Goal: Information Seeking & Learning: Learn about a topic

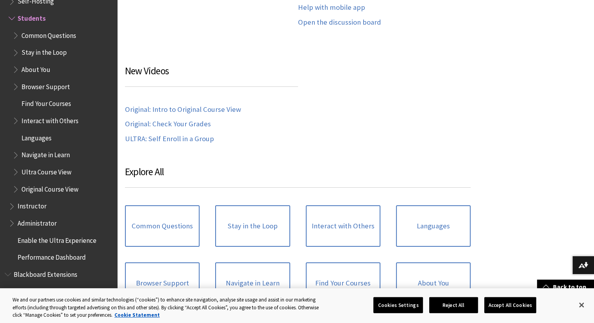
scroll to position [632, 0]
click at [170, 108] on link "Original: Intro to Original Course View" at bounding box center [183, 110] width 116 height 9
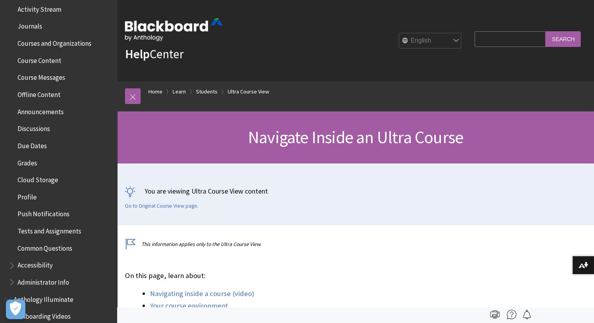
scroll to position [216, 0]
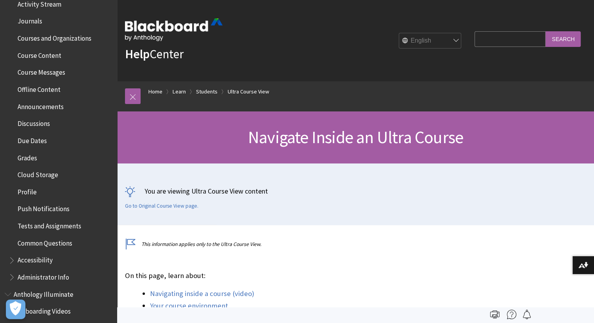
click at [44, 57] on span "Course Content" at bounding box center [40, 54] width 44 height 11
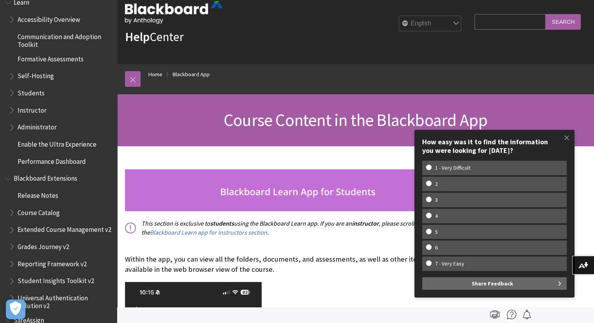
scroll to position [675, 0]
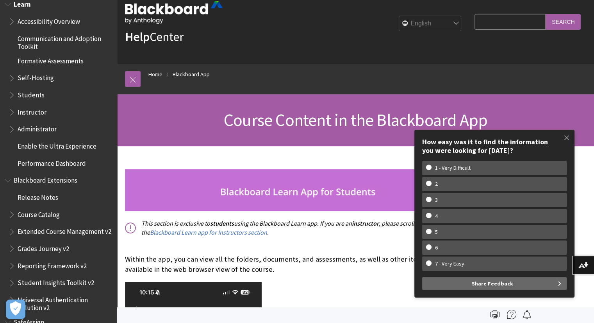
click at [60, 131] on span "Administrator" at bounding box center [61, 129] width 104 height 13
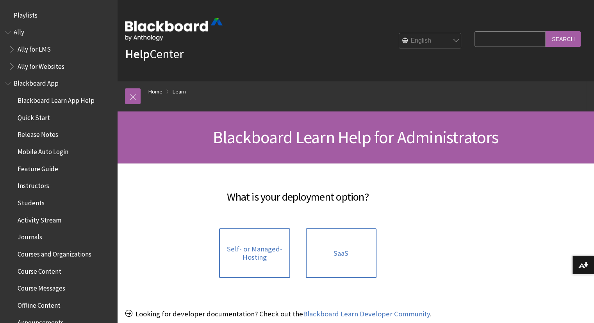
click at [32, 117] on span "Quick Start" at bounding box center [34, 116] width 32 height 11
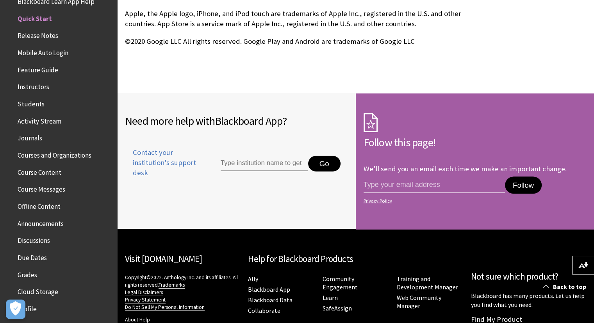
scroll to position [1424, 0]
click at [42, 104] on span "Students" at bounding box center [31, 102] width 27 height 11
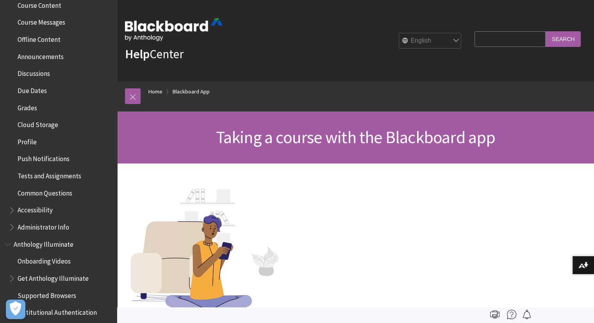
scroll to position [266, 0]
click at [52, 192] on span "Common Questions" at bounding box center [45, 190] width 55 height 11
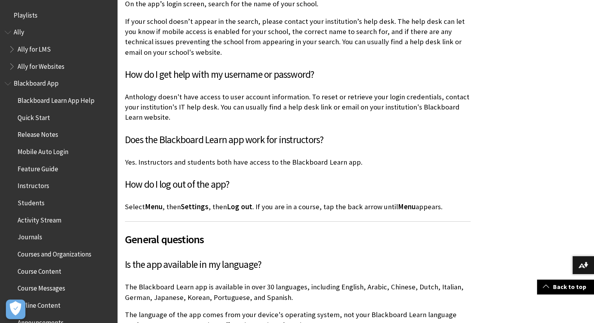
click at [67, 255] on span "Courses and Organizations" at bounding box center [55, 252] width 74 height 11
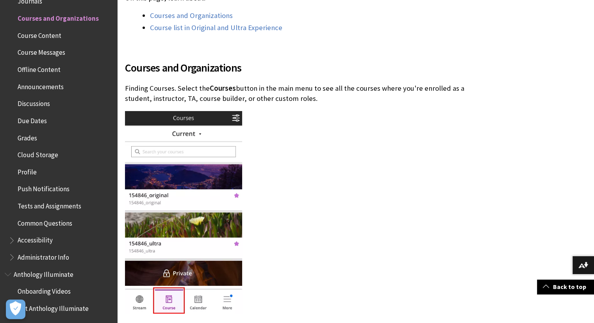
scroll to position [194, 0]
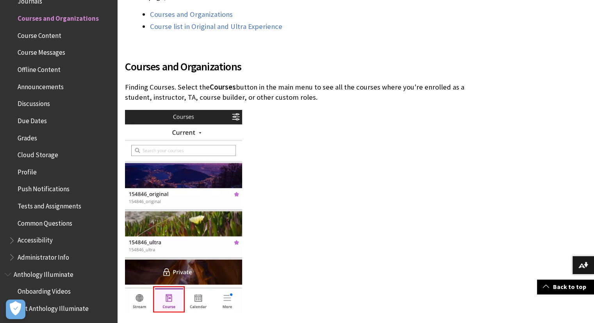
click at [193, 133] on img at bounding box center [183, 211] width 117 height 202
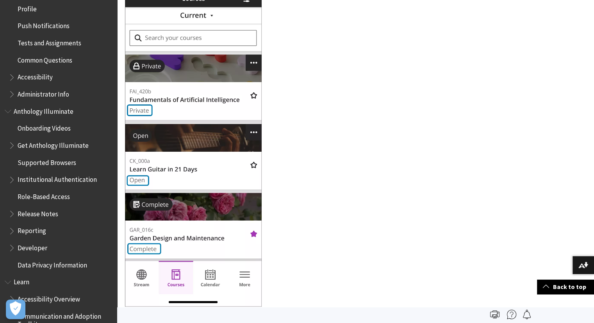
scroll to position [401, 0]
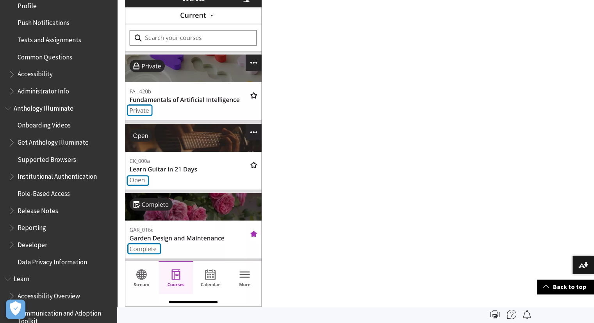
click at [41, 43] on span "Tests and Assignments" at bounding box center [50, 38] width 64 height 11
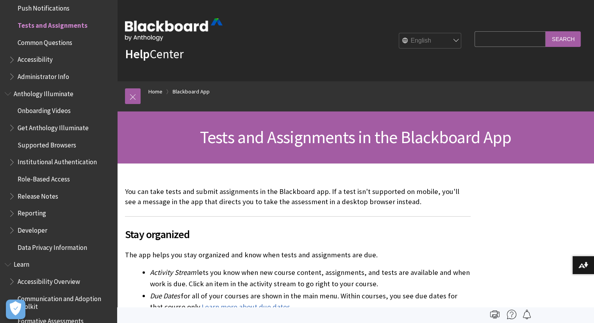
scroll to position [412, 0]
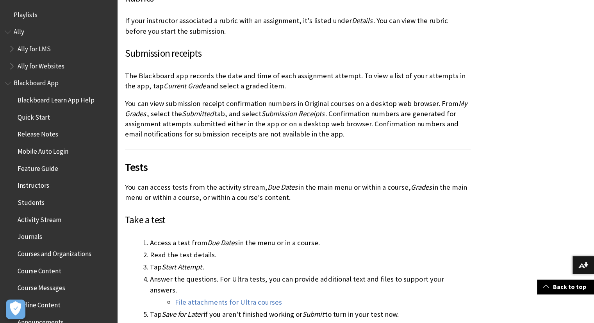
scroll to position [0, 0]
click at [23, 13] on span "Playlists" at bounding box center [27, 14] width 26 height 11
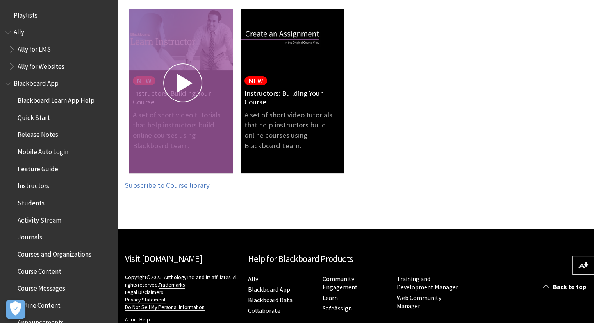
scroll to position [219, 0]
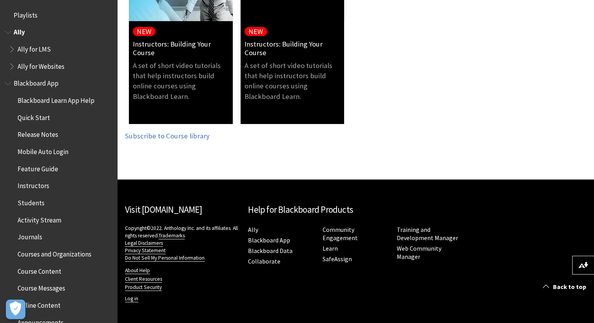
click at [20, 30] on span "Ally" at bounding box center [19, 31] width 11 height 11
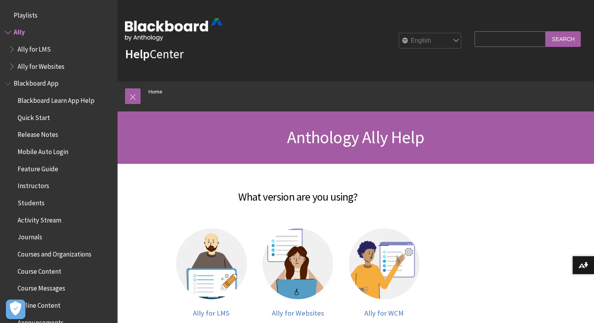
scroll to position [14, 0]
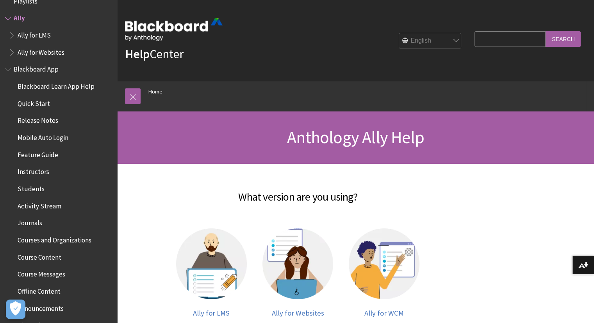
click at [20, 30] on span "Ally for LMS" at bounding box center [34, 34] width 33 height 11
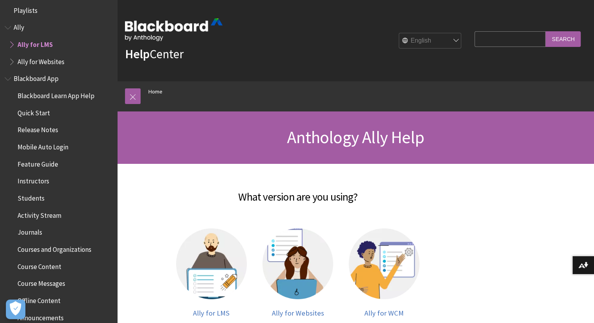
scroll to position [11, 0]
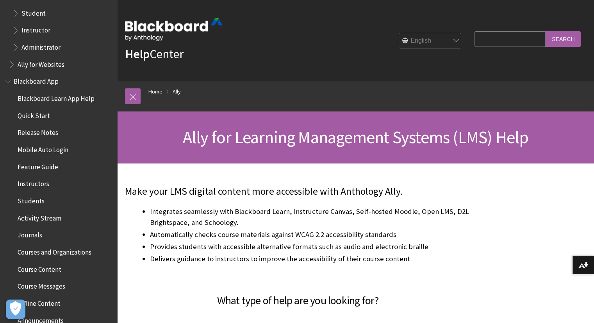
scroll to position [53, 0]
click at [59, 148] on span "Mobile Auto Login" at bounding box center [43, 148] width 51 height 11
click at [517, 41] on input "Search Query" at bounding box center [509, 38] width 71 height 15
click at [559, 36] on input "Search" at bounding box center [562, 38] width 35 height 15
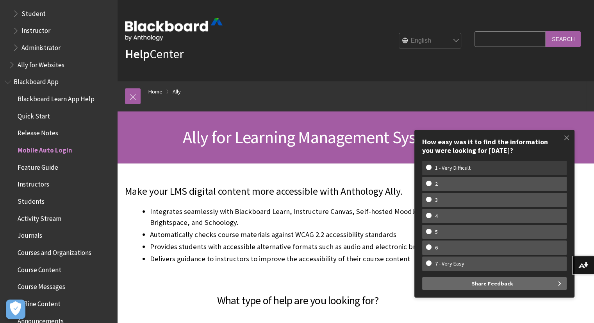
click at [447, 166] on w-span "1 - Very Difficult" at bounding box center [452, 167] width 53 height 7
click at [431, 166] on input "1 - Very Difficult" at bounding box center [428, 166] width 5 height 5
radio input "true"
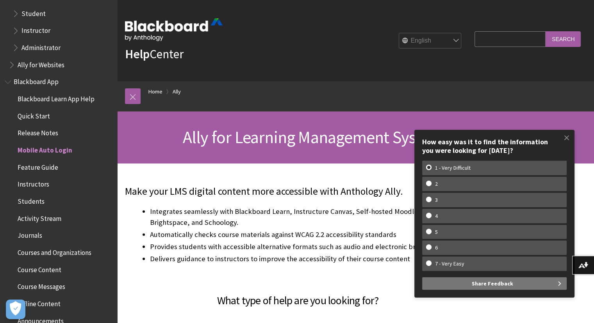
click at [530, 283] on button "Share Feedback" at bounding box center [494, 283] width 144 height 12
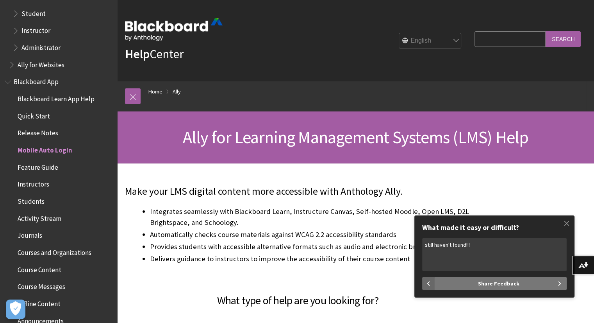
type textarea "still haven't found!!!"
click at [529, 283] on button "Share Feedback" at bounding box center [501, 283] width 132 height 12
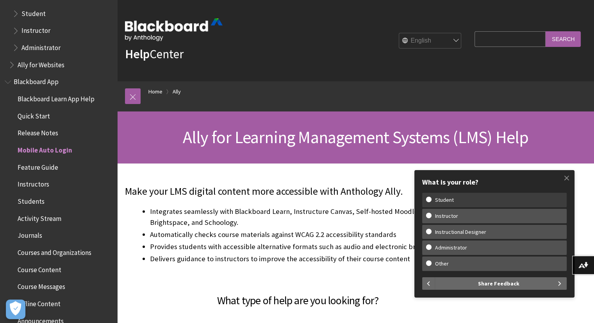
click at [453, 199] on w-span "Student" at bounding box center [444, 199] width 37 height 7
click at [431, 199] on input "Student" at bounding box center [428, 198] width 5 height 5
radio input "true"
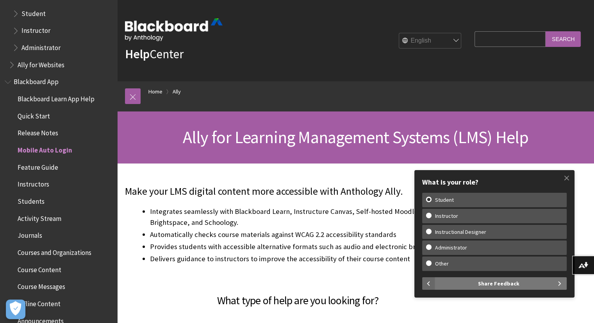
click at [522, 284] on button "Share Feedback" at bounding box center [501, 283] width 132 height 12
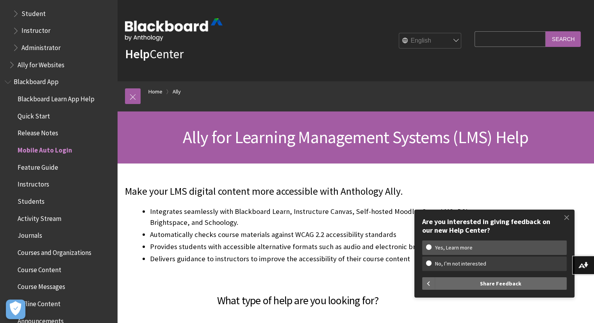
click at [440, 261] on w-span "No, I’m not interested" at bounding box center [460, 263] width 69 height 7
click at [431, 261] on input "No, I’m not interested" at bounding box center [428, 262] width 5 height 5
radio input "true"
click at [154, 41] on img at bounding box center [174, 29] width 98 height 23
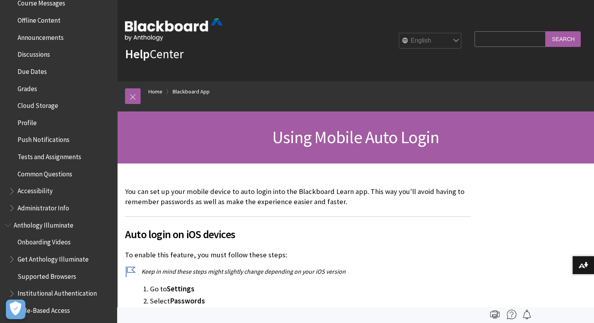
scroll to position [285, 0]
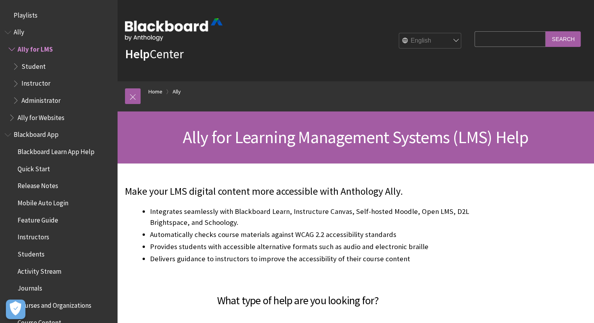
scroll to position [31, 0]
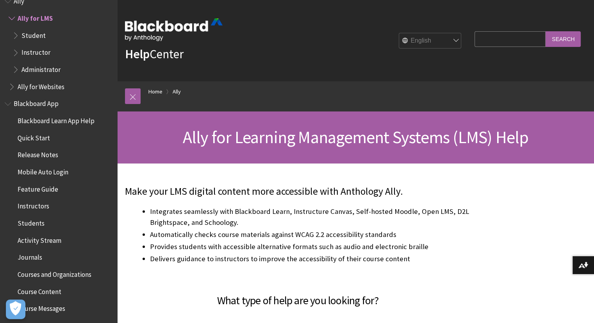
click at [549, 32] on input "Search" at bounding box center [562, 38] width 35 height 15
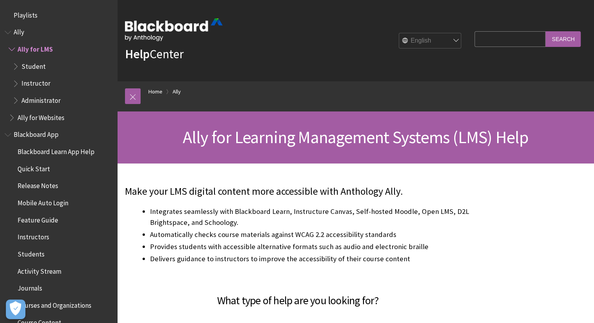
scroll to position [31, 0]
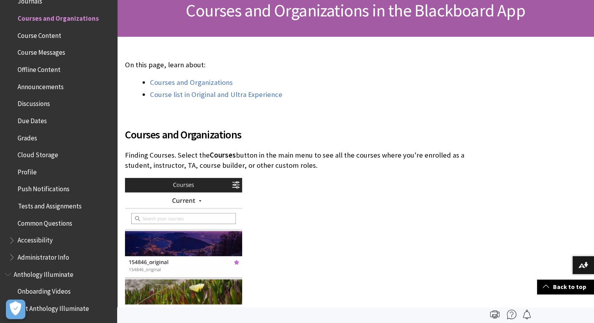
scroll to position [125, 0]
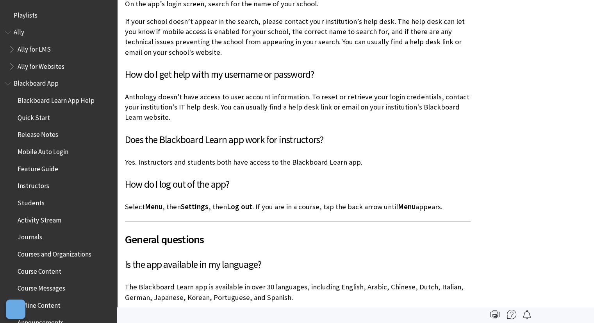
scroll to position [440, 0]
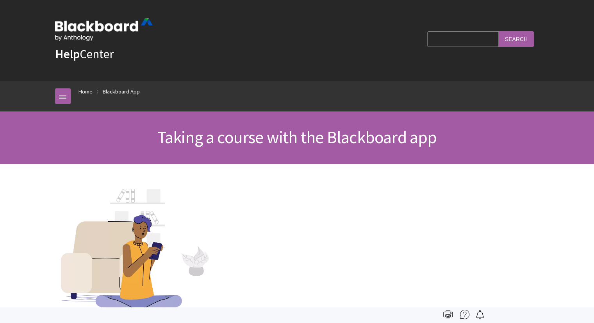
scroll to position [184, 0]
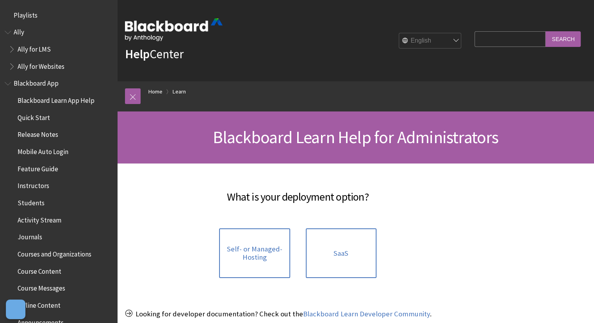
scroll to position [780, 0]
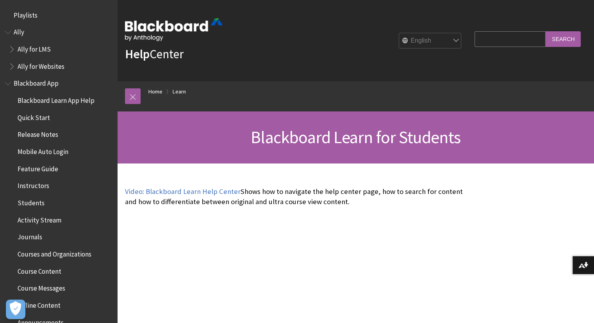
scroll to position [752, 0]
